Goal: Entertainment & Leisure: Consume media (video, audio)

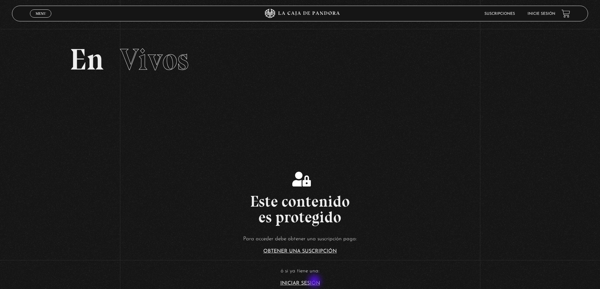
click at [315, 282] on link "Iniciar Sesión" at bounding box center [300, 283] width 40 height 5
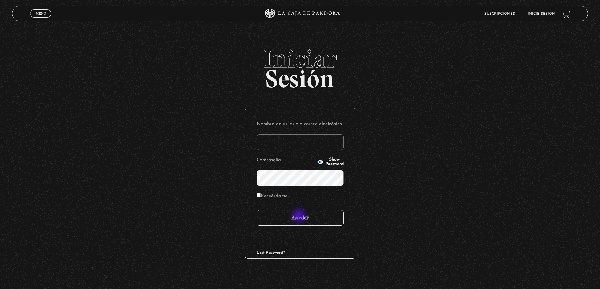
type input "carlomena"
click at [299, 222] on input "Acceder" at bounding box center [300, 218] width 87 height 16
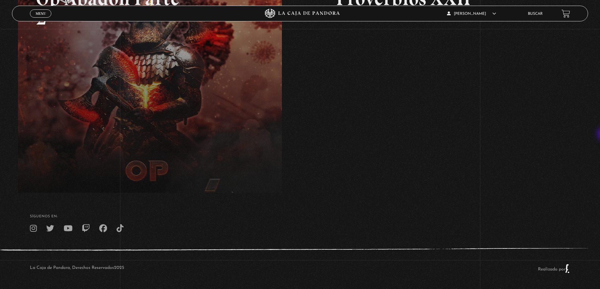
scroll to position [19, 0]
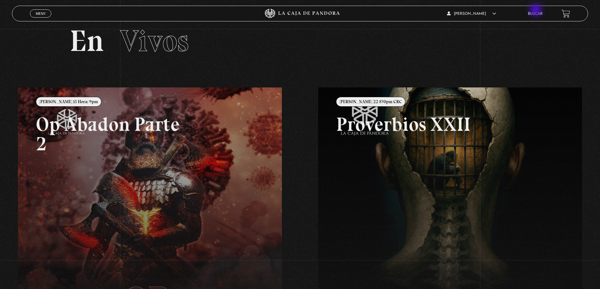
click at [536, 11] on li "Buscar" at bounding box center [535, 14] width 15 height 10
click at [536, 12] on li "Buscar" at bounding box center [535, 14] width 15 height 10
click at [536, 13] on link "Buscar" at bounding box center [535, 14] width 15 height 4
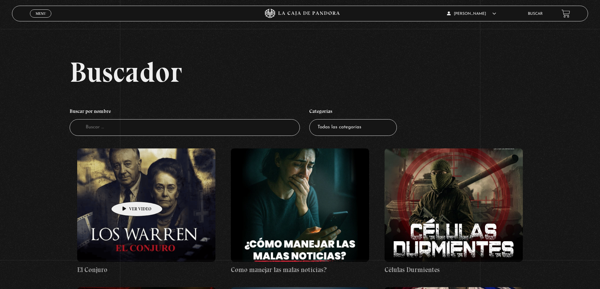
click at [127, 192] on figure at bounding box center [146, 205] width 138 height 113
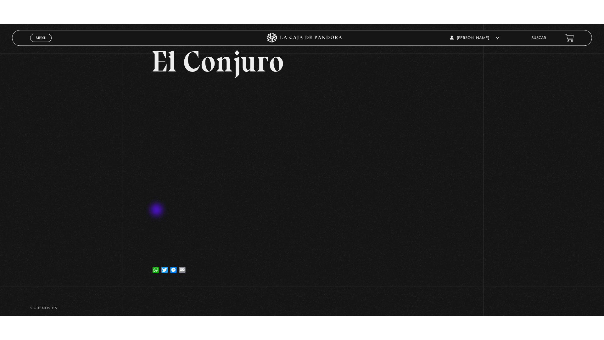
scroll to position [63, 0]
